Goal: Use online tool/utility: Utilize a website feature to perform a specific function

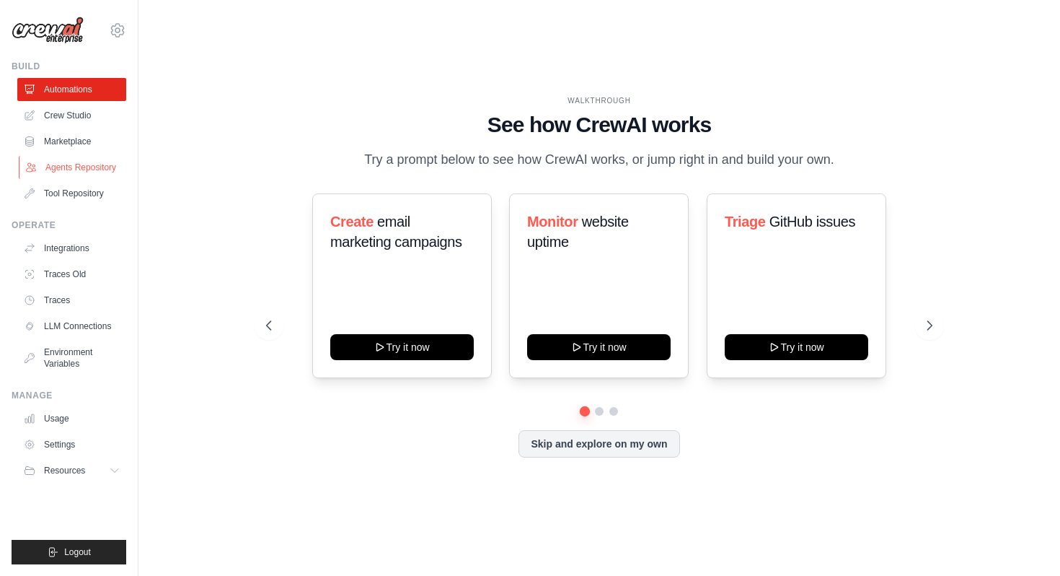
click at [82, 164] on link "Agents Repository" at bounding box center [73, 167] width 109 height 23
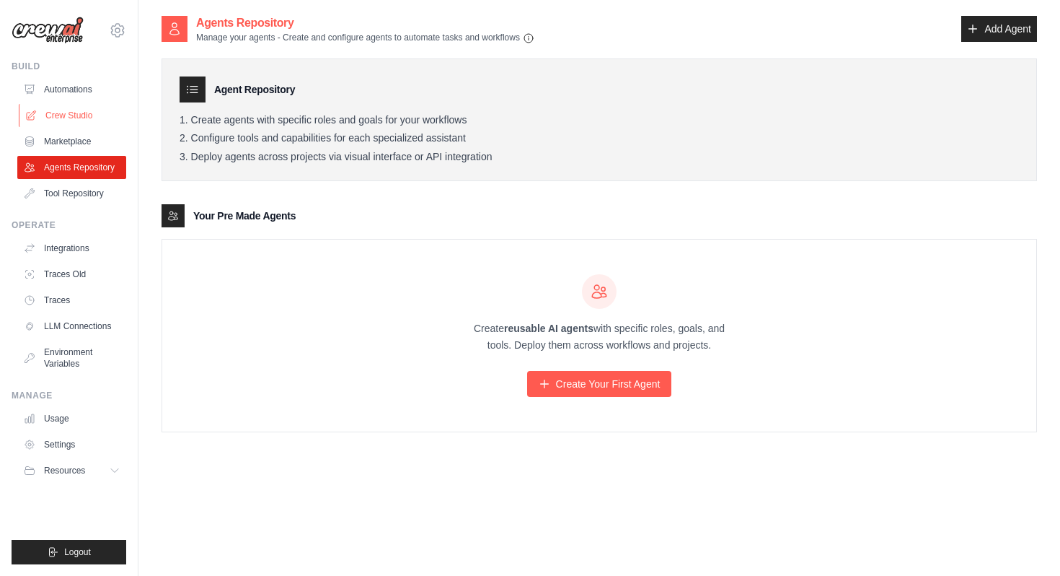
click at [86, 113] on link "Crew Studio" at bounding box center [73, 115] width 109 height 23
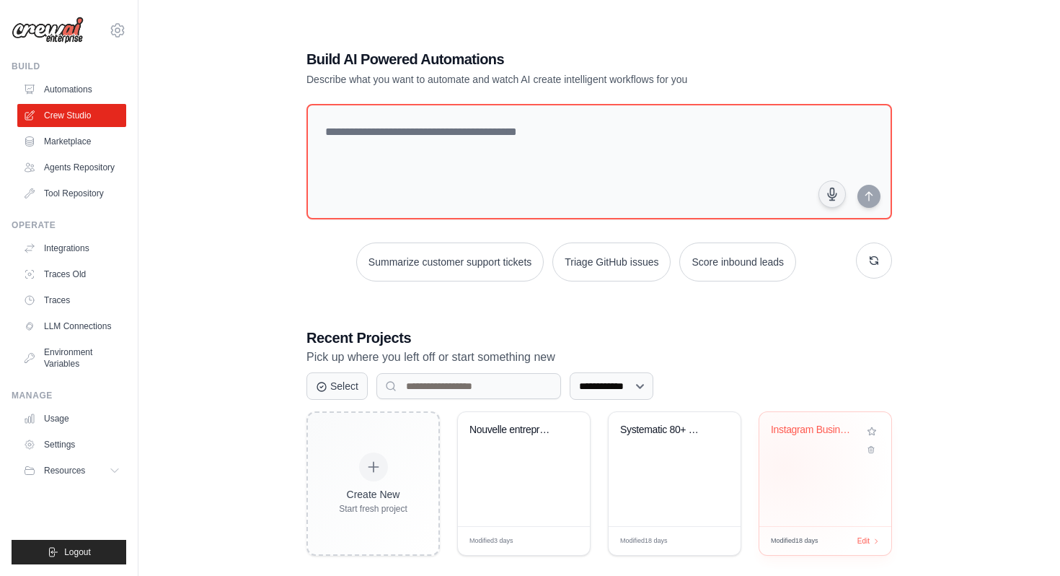
click at [784, 467] on div "Instagram Business Discovery France" at bounding box center [826, 469] width 132 height 114
click at [670, 456] on div "Systematic 80+ Lead Discovery Engin..." at bounding box center [675, 469] width 132 height 114
click at [526, 443] on div "Nouvelle entreprises" at bounding box center [524, 439] width 109 height 33
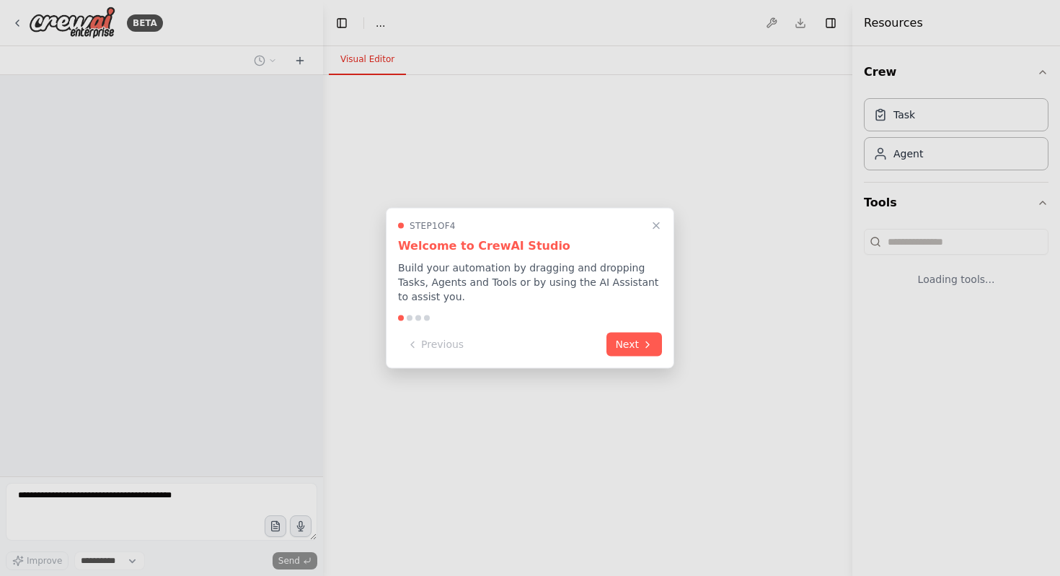
select select "****"
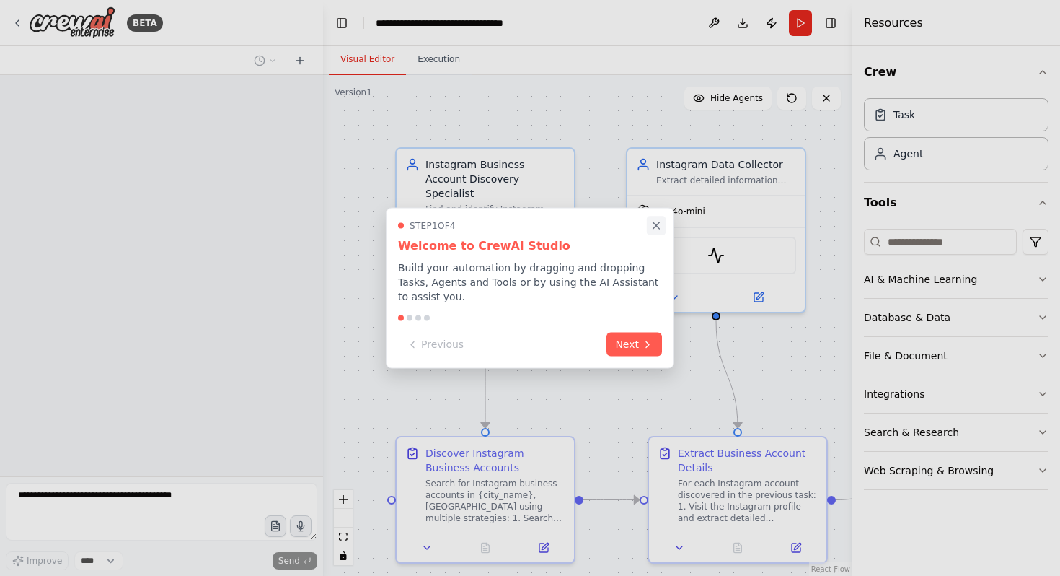
click at [654, 228] on icon "Close walkthrough" at bounding box center [656, 225] width 13 height 13
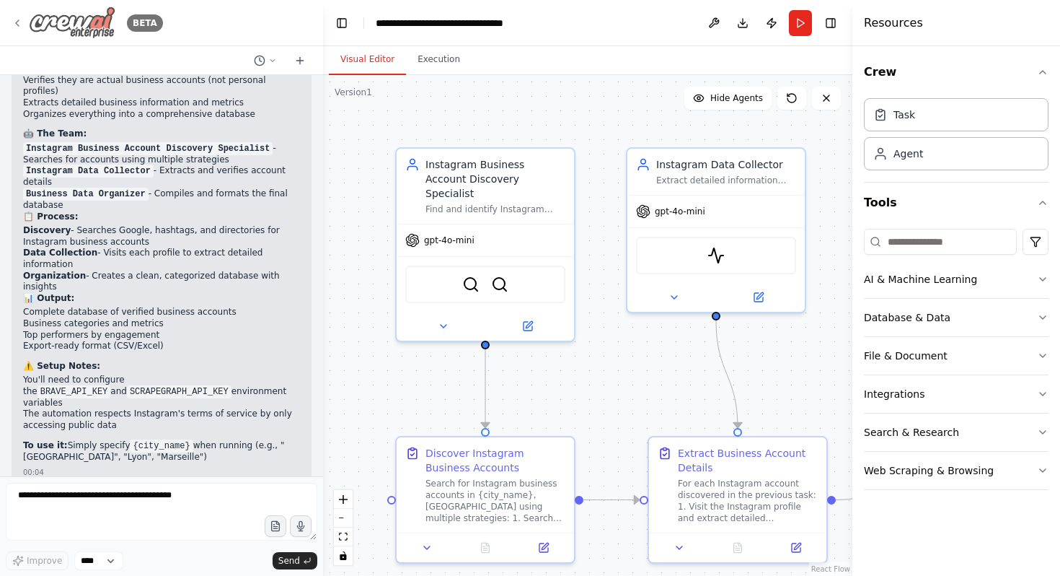
click at [16, 22] on icon at bounding box center [17, 23] width 3 height 6
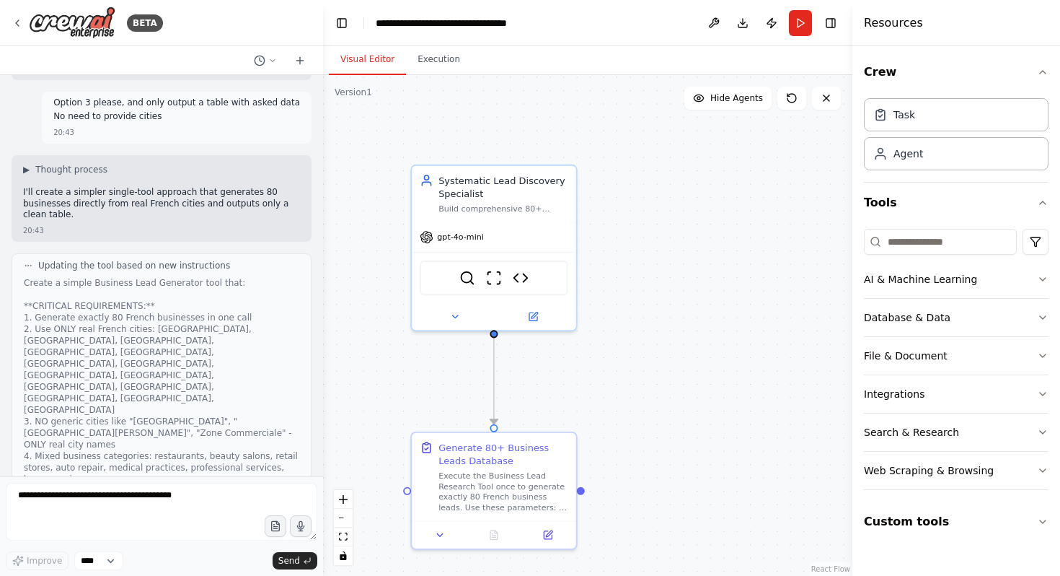
scroll to position [23751, 0]
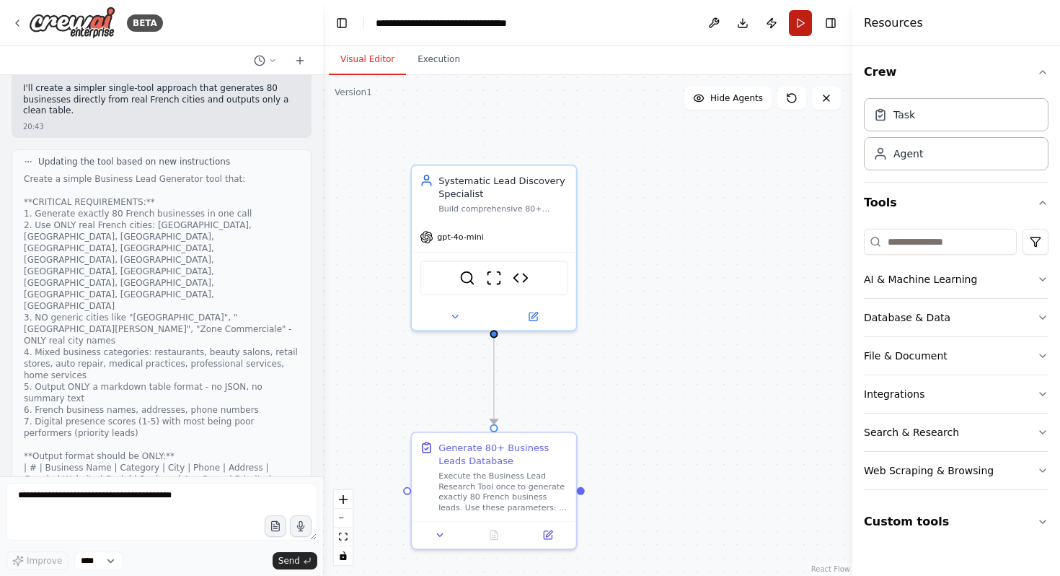
click at [802, 19] on button "Run" at bounding box center [800, 23] width 23 height 26
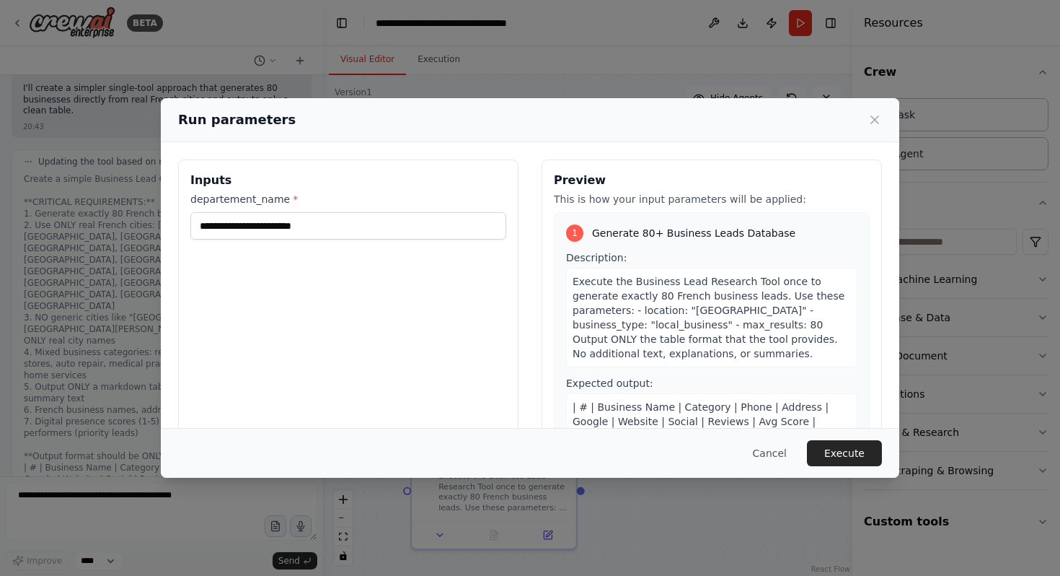
click at [366, 239] on div "Inputs departement_name *" at bounding box center [348, 330] width 340 height 342
click at [355, 229] on input "departement_name *" at bounding box center [348, 225] width 316 height 27
type input "*****"
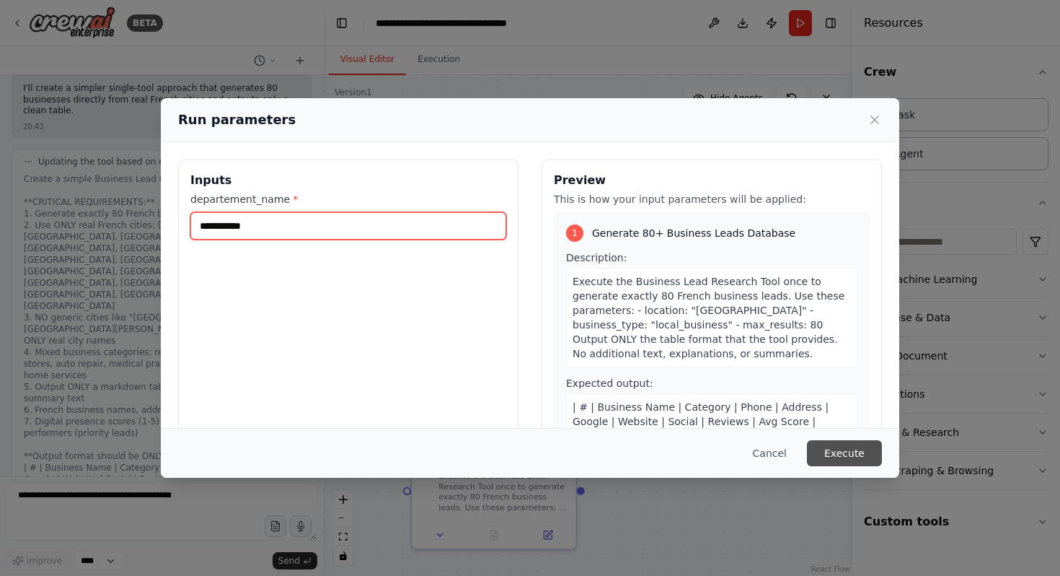
type input "**********"
click at [840, 454] on button "Execute" at bounding box center [844, 453] width 75 height 26
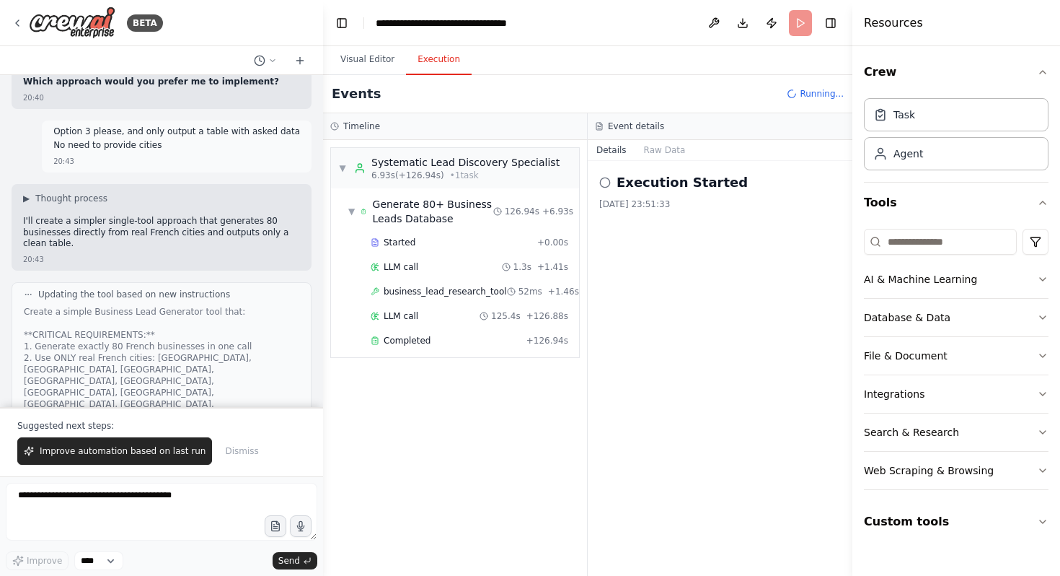
scroll to position [23607, 0]
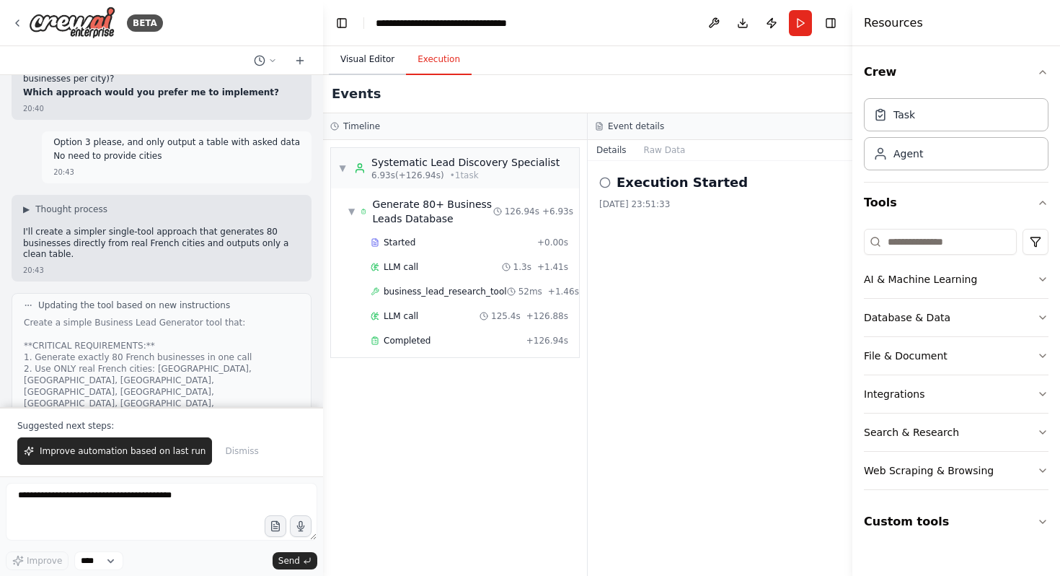
click at [373, 55] on button "Visual Editor" at bounding box center [367, 60] width 77 height 30
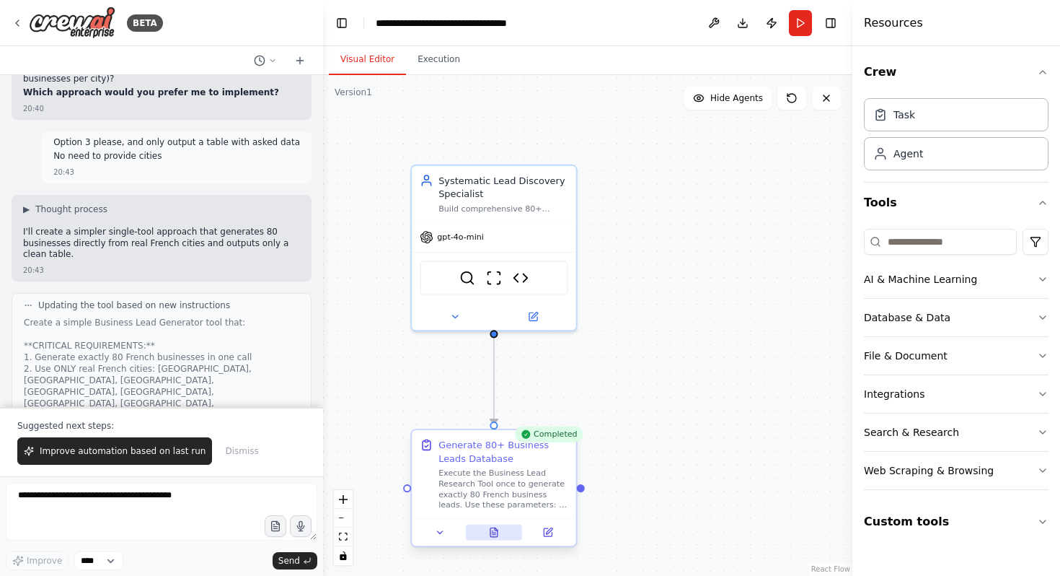
click at [501, 531] on button at bounding box center [494, 532] width 56 height 16
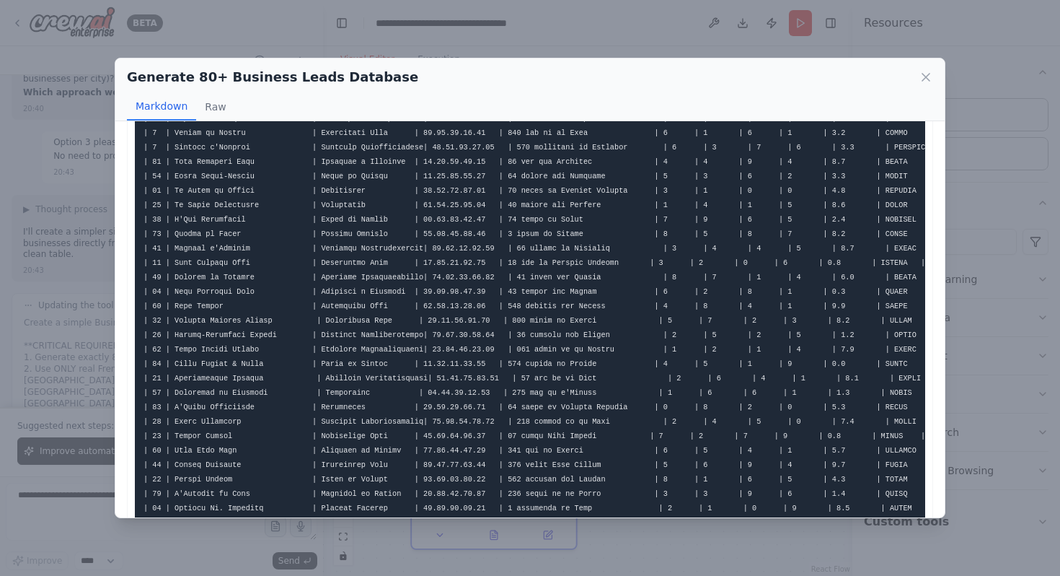
scroll to position [163, 0]
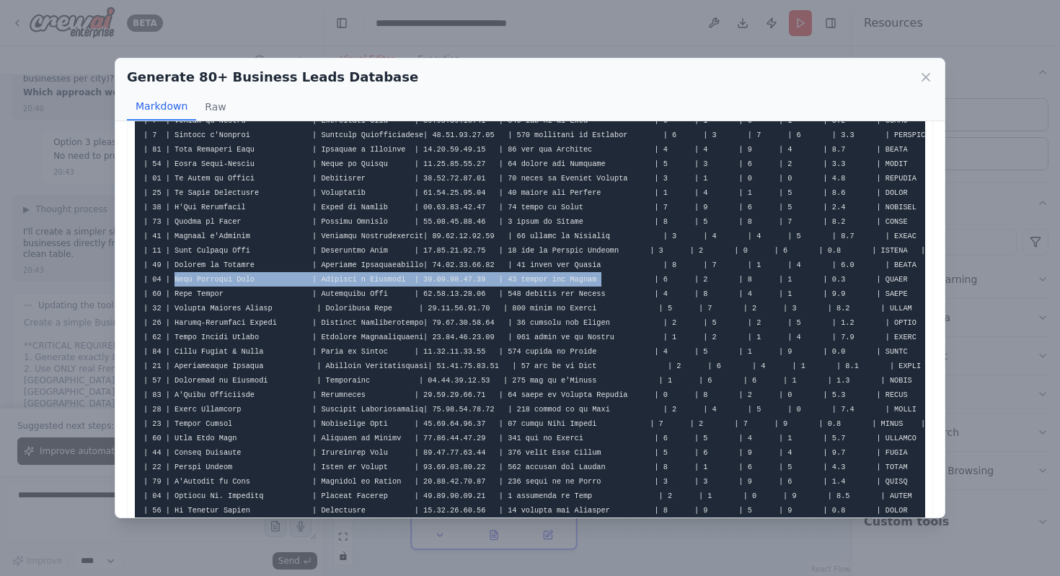
drag, startPoint x: 173, startPoint y: 279, endPoint x: 605, endPoint y: 274, distance: 432.1
click at [605, 274] on pre at bounding box center [530, 575] width 791 height 1195
copy code "Aide Ménagère Plus | Services à [GEOGRAPHIC_DATA] | [PHONE_NUMBER] | [STREET_AD…"
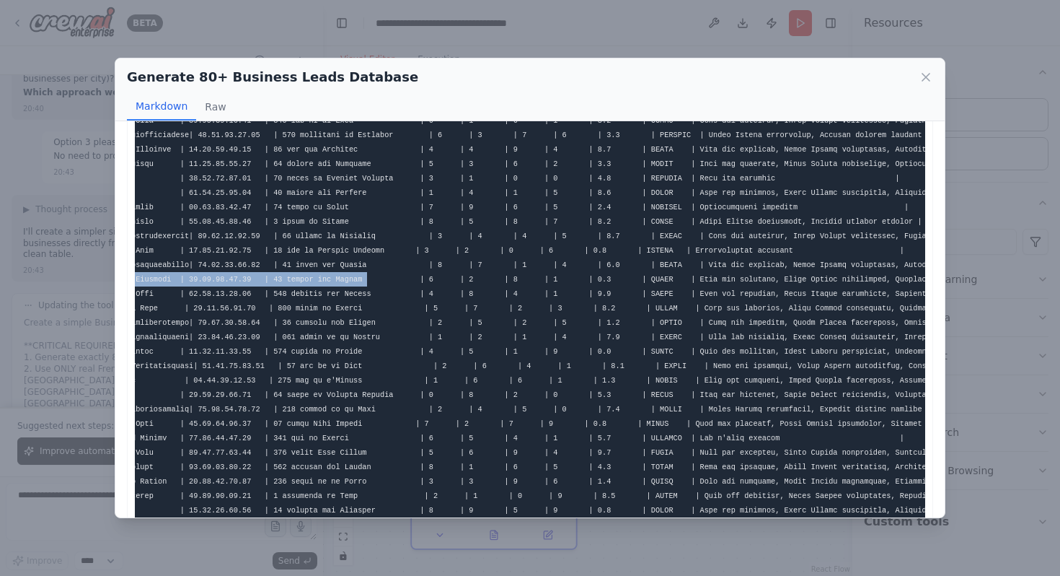
scroll to position [0, 258]
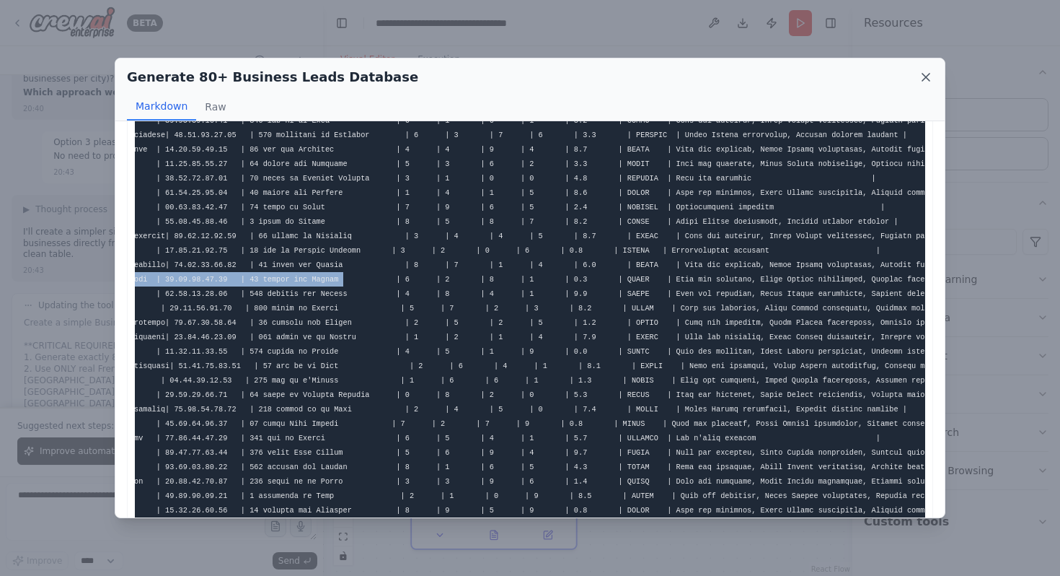
click at [925, 72] on icon at bounding box center [926, 77] width 14 height 14
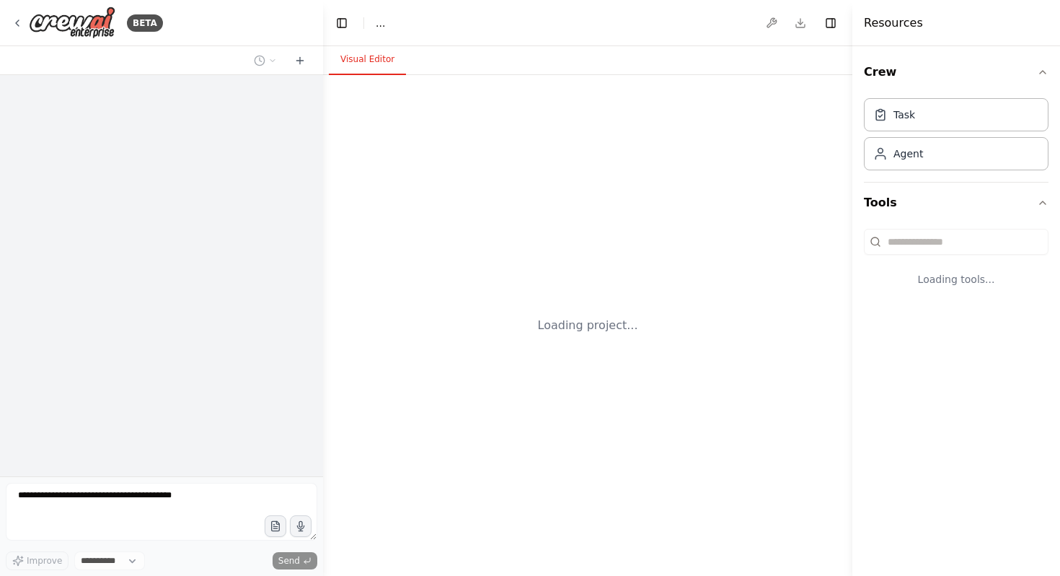
select select "****"
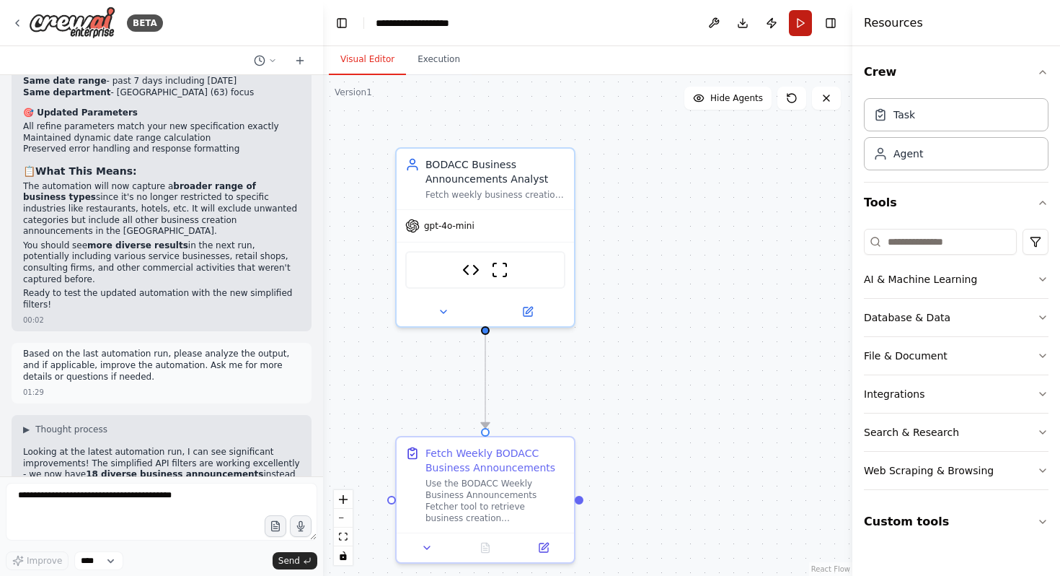
click at [799, 21] on button "Run" at bounding box center [800, 23] width 23 height 26
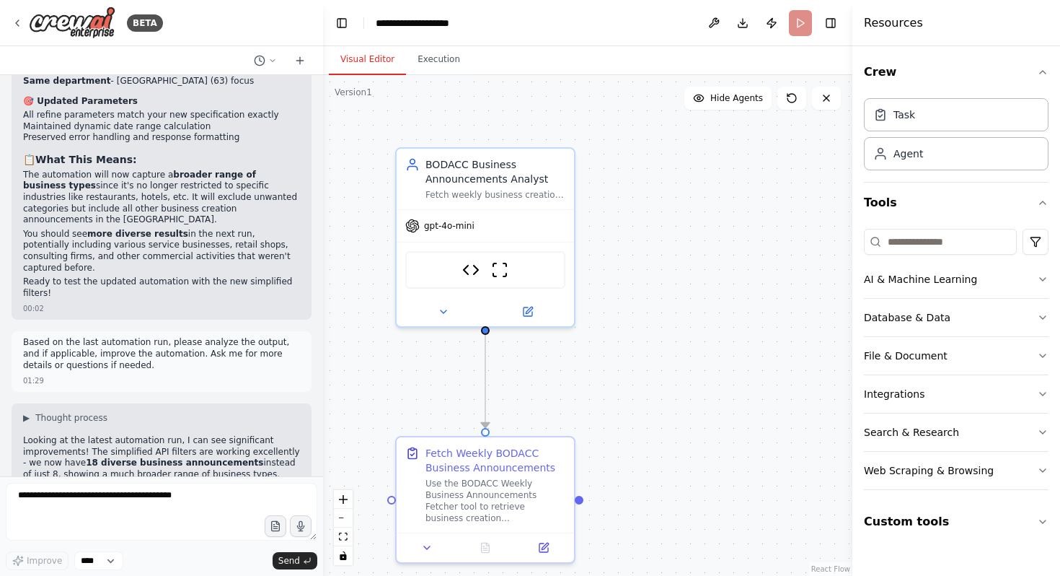
scroll to position [9885, 0]
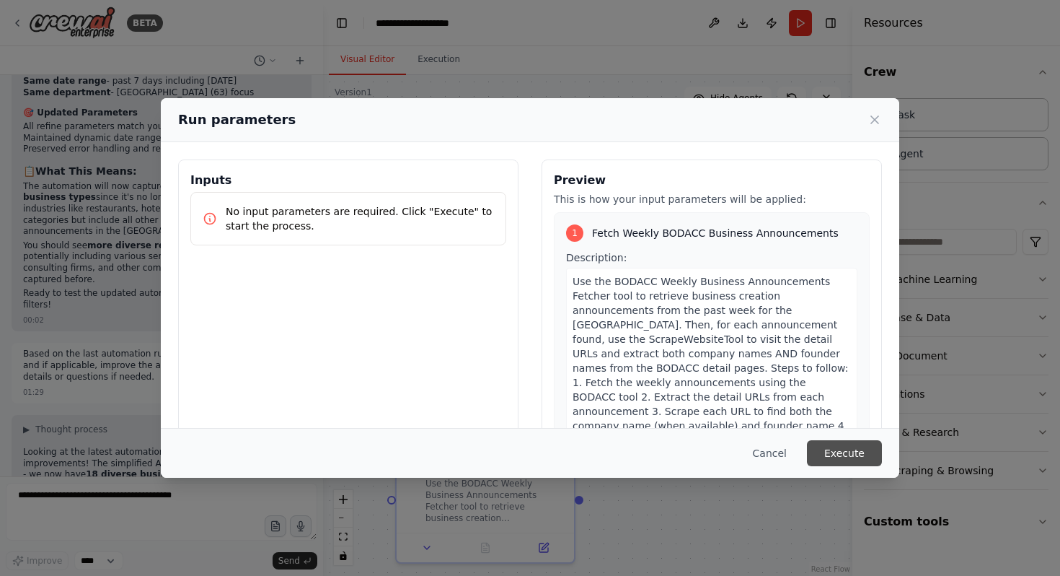
click at [861, 452] on button "Execute" at bounding box center [844, 453] width 75 height 26
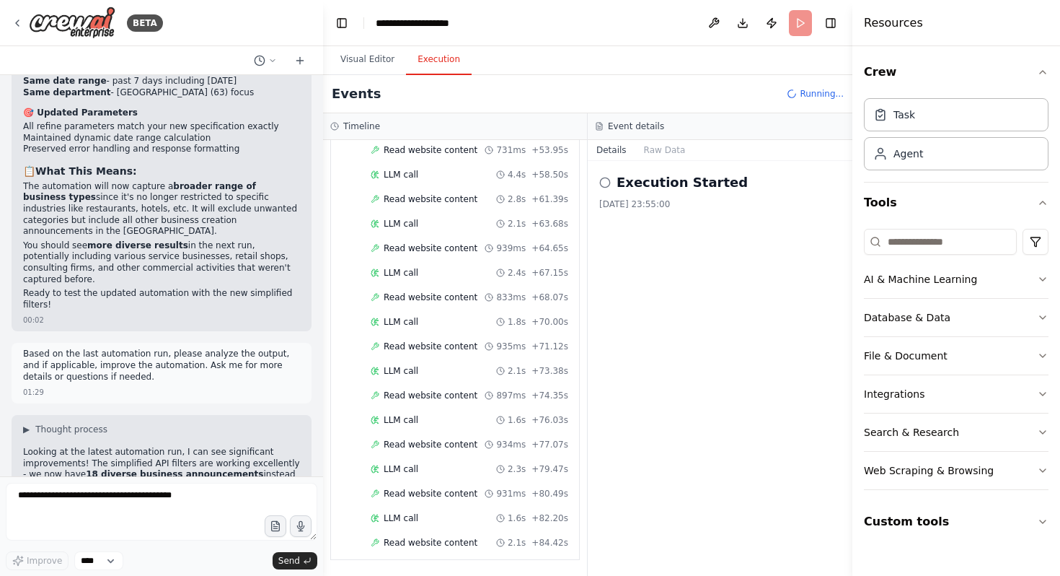
scroll to position [952, 0]
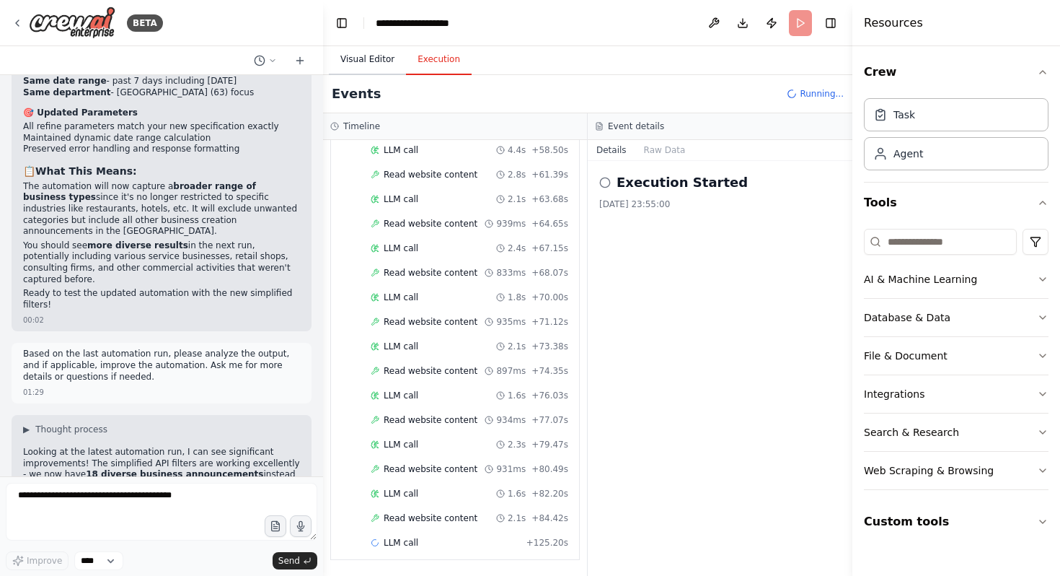
click at [366, 49] on button "Visual Editor" at bounding box center [367, 60] width 77 height 30
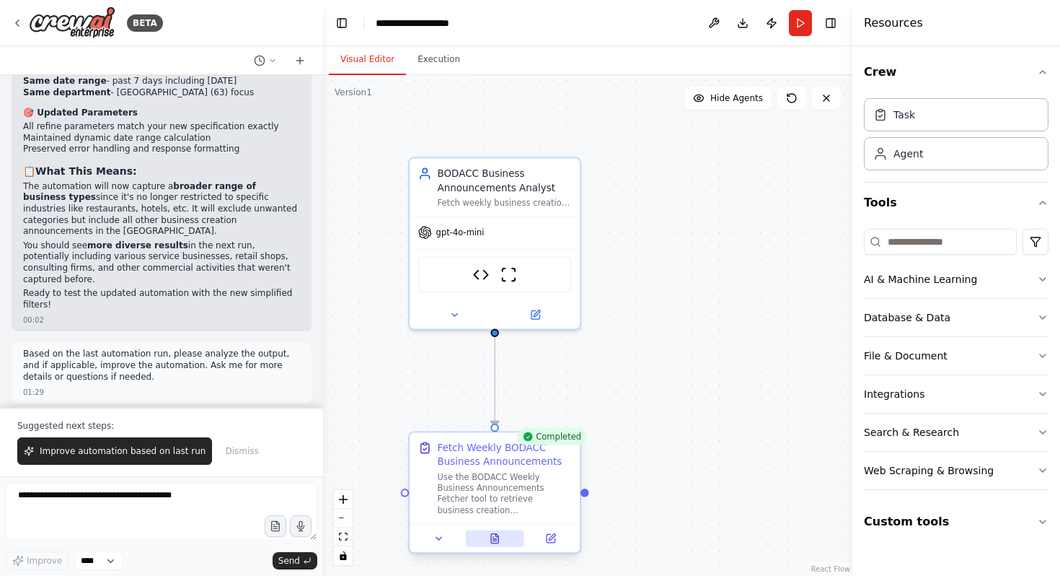
click at [499, 532] on icon at bounding box center [494, 537] width 11 height 11
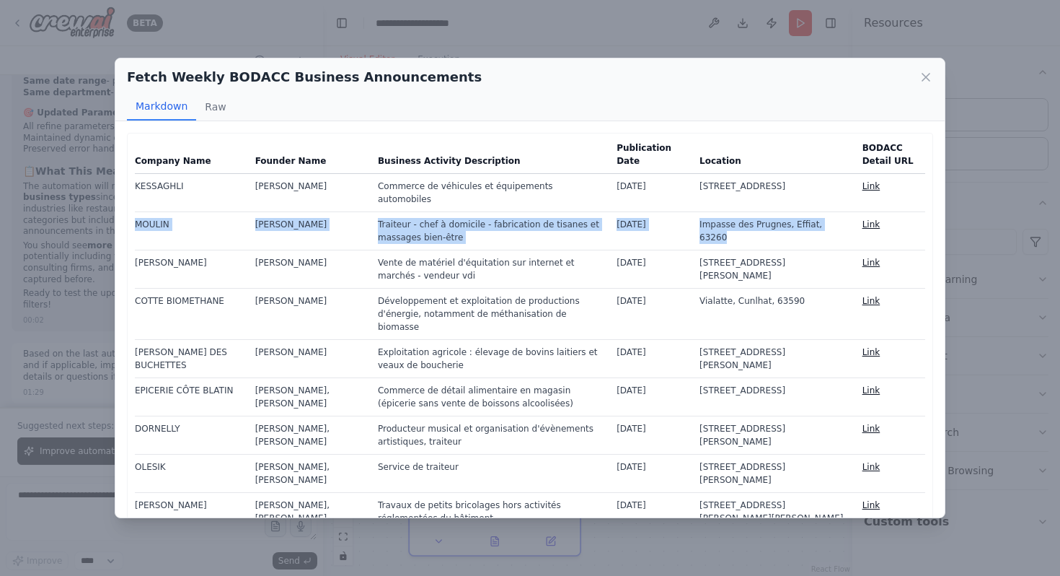
drag, startPoint x: 136, startPoint y: 224, endPoint x: 843, endPoint y: 229, distance: 707.7
click at [843, 229] on tr "MOULIN Valentin, Pierre MOULIN Traiteur - chef à domicile - fabrication de tisa…" at bounding box center [530, 230] width 791 height 38
copy tr "MOULIN Valentin, Pierre MOULIN Traiteur - chef à domicile - fabrication de tisa…"
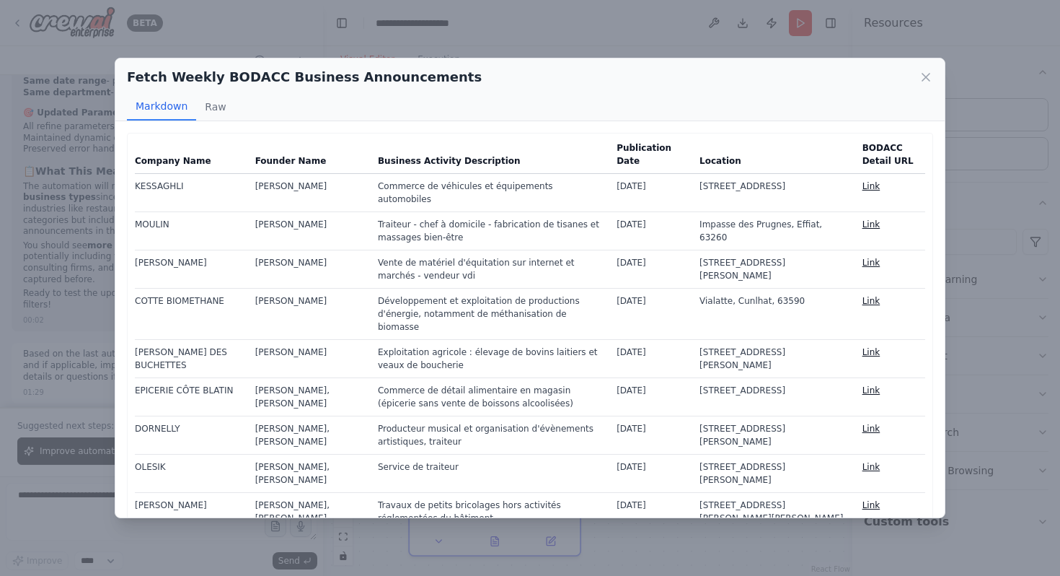
drag, startPoint x: 134, startPoint y: 261, endPoint x: 804, endPoint y: 277, distance: 670.3
click at [804, 277] on tr "PERALTA Léa PERALTA Vente de matériel d'équitation sur internet et marchés - ve…" at bounding box center [530, 269] width 791 height 38
drag, startPoint x: 136, startPoint y: 264, endPoint x: 830, endPoint y: 281, distance: 693.5
click at [830, 281] on tr "PERALTA Léa PERALTA Vente de matériel d'équitation sur internet et marchés - ve…" at bounding box center [530, 269] width 791 height 38
copy tr "PERALTA Léa PERALTA Vente de matériel d'équitation sur internet et marchés - ve…"
